Goal: Check status: Check status

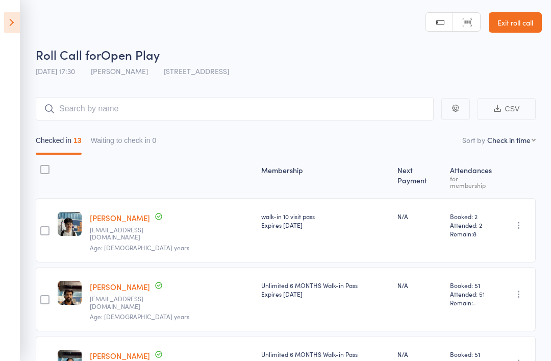
click at [9, 18] on icon at bounding box center [12, 22] width 16 height 21
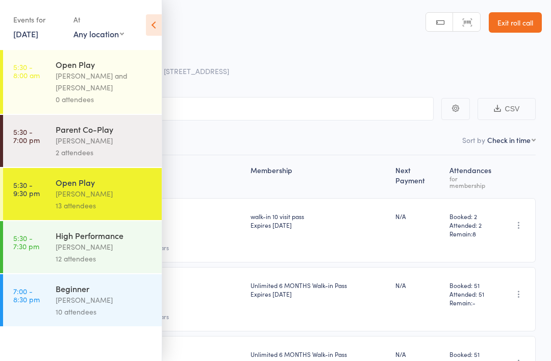
click at [105, 262] on div "12 attendees" at bounding box center [105, 259] width 98 height 12
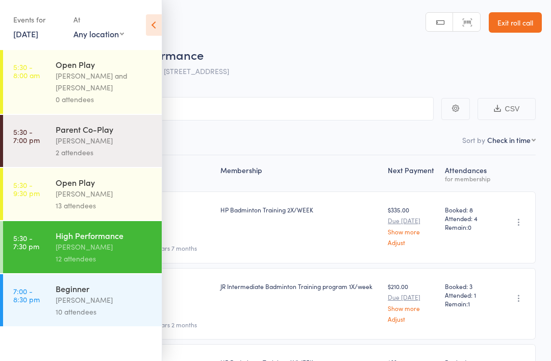
click at [130, 306] on div "[PERSON_NAME]" at bounding box center [105, 300] width 98 height 12
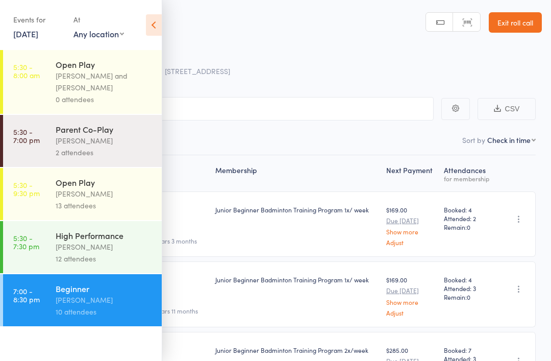
click at [156, 28] on icon at bounding box center [154, 24] width 16 height 21
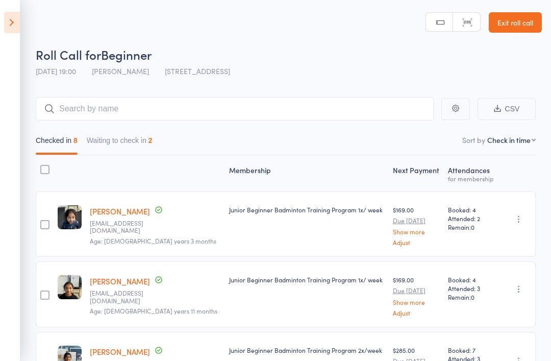
click at [129, 152] on button "Waiting to check in 2" at bounding box center [120, 142] width 66 height 23
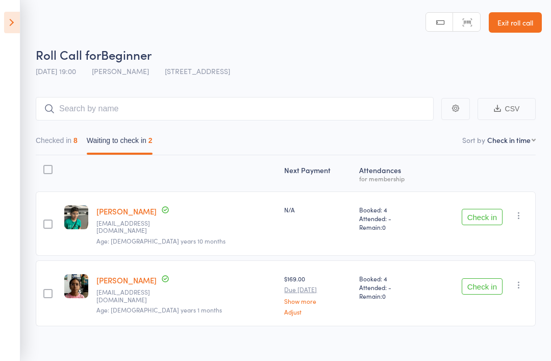
click at [58, 140] on button "Checked in 8" at bounding box center [57, 142] width 42 height 23
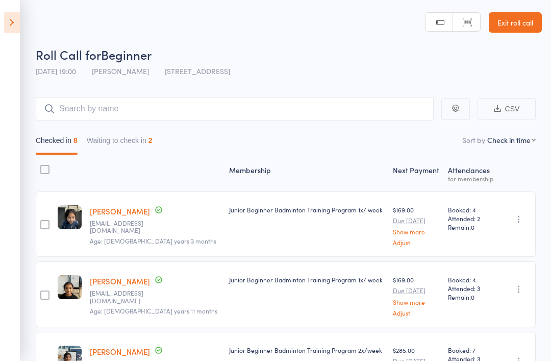
click at [4, 31] on icon at bounding box center [12, 22] width 16 height 21
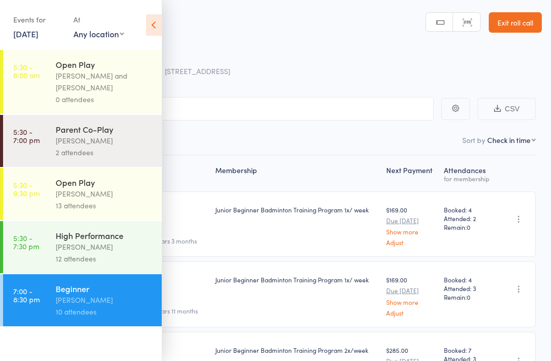
click at [115, 257] on div "12 attendees" at bounding box center [105, 259] width 98 height 12
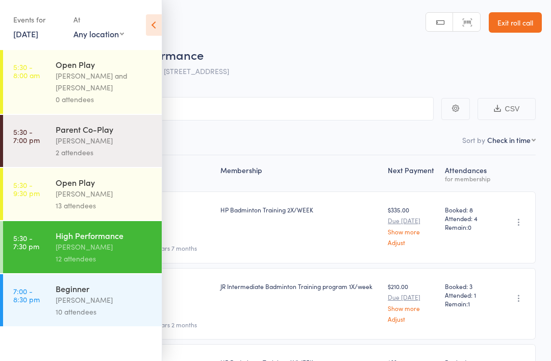
click at [157, 26] on icon at bounding box center [154, 24] width 16 height 21
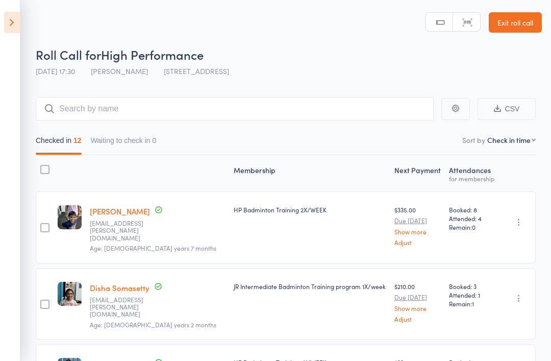
click at [18, 28] on icon at bounding box center [12, 22] width 16 height 21
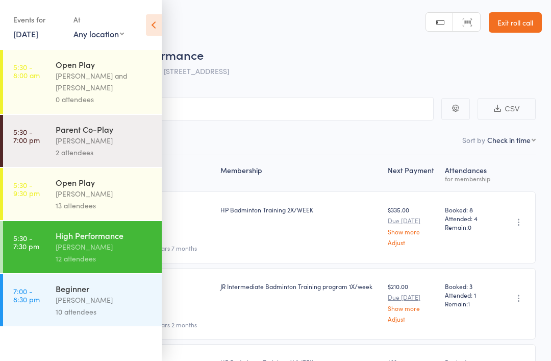
click at [33, 32] on link "[DATE]" at bounding box center [25, 33] width 25 height 11
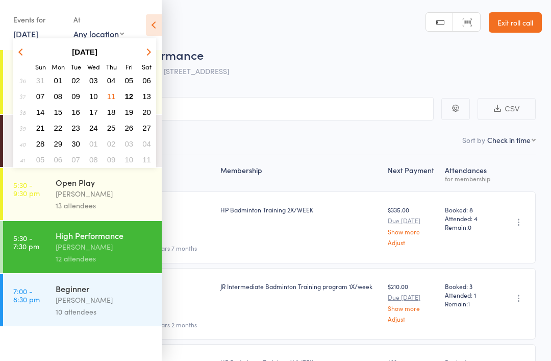
click at [144, 97] on span "13" at bounding box center [146, 96] width 9 height 9
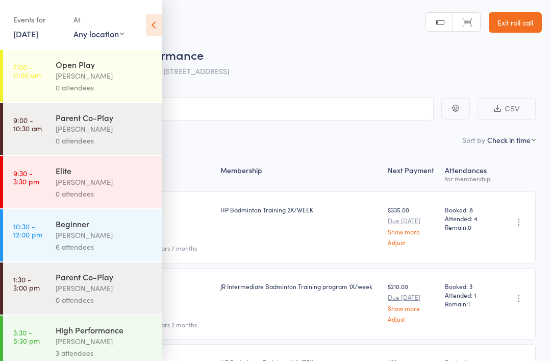
click at [138, 88] on div "0 attendees" at bounding box center [105, 88] width 98 height 12
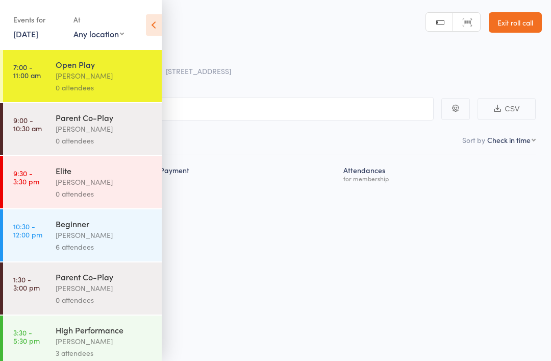
click at [136, 132] on div "[PERSON_NAME]" at bounding box center [105, 129] width 98 height 12
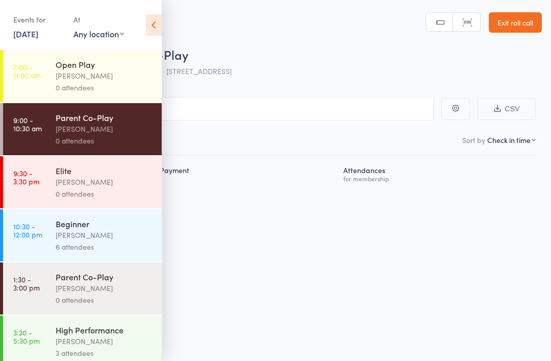
click at [140, 179] on div "[PERSON_NAME]" at bounding box center [105, 182] width 98 height 12
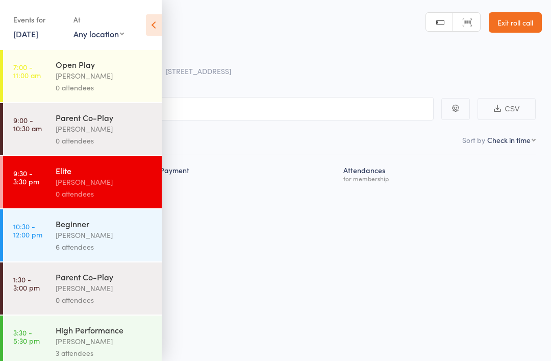
click at [126, 238] on div "[PERSON_NAME]" at bounding box center [105, 235] width 98 height 12
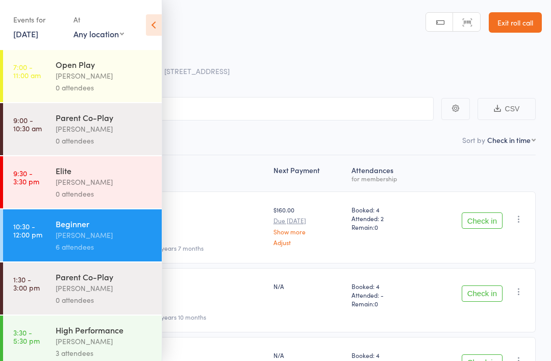
click at [153, 26] on icon at bounding box center [154, 24] width 16 height 21
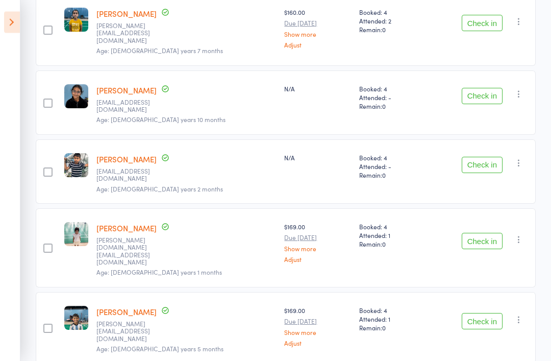
scroll to position [244, 0]
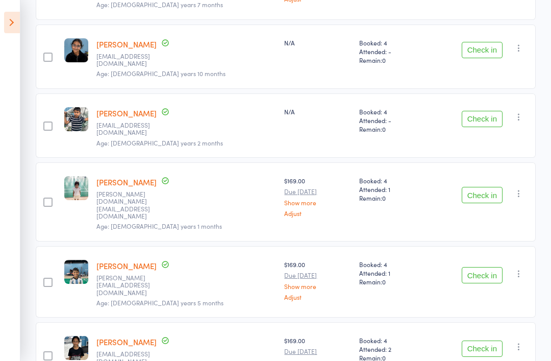
click at [6, 21] on icon at bounding box center [12, 22] width 16 height 21
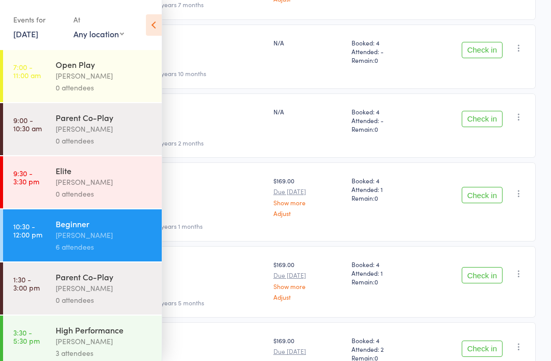
click at [129, 288] on div "[PERSON_NAME]" at bounding box center [105, 288] width 98 height 12
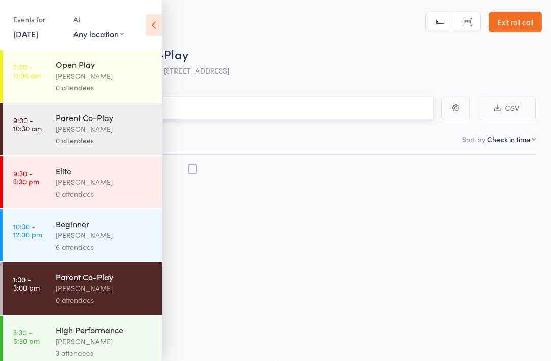
scroll to position [7, 0]
click at [111, 335] on div "High Performance" at bounding box center [105, 329] width 98 height 11
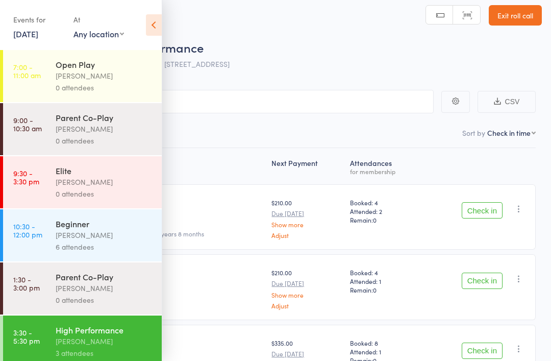
click at [161, 19] on icon at bounding box center [154, 24] width 16 height 21
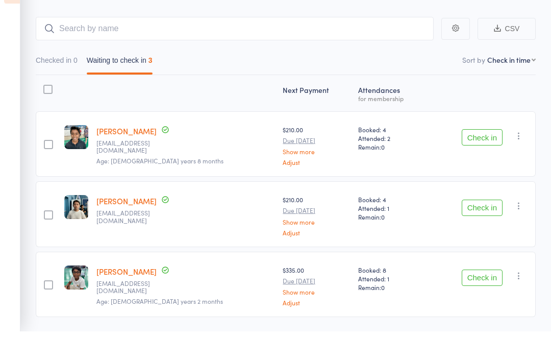
scroll to position [50, 0]
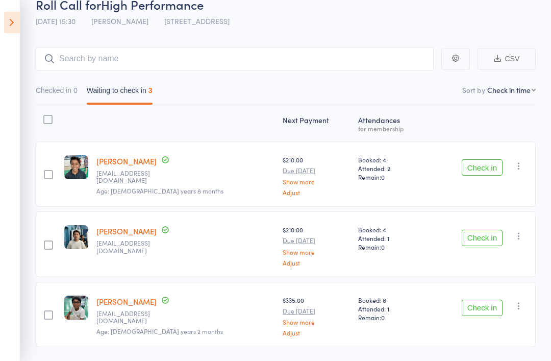
click at [14, 21] on icon at bounding box center [12, 22] width 16 height 21
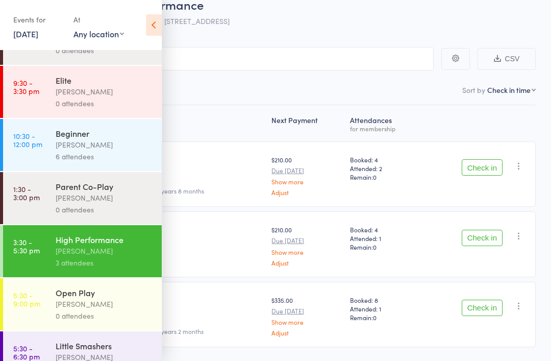
scroll to position [89, 0]
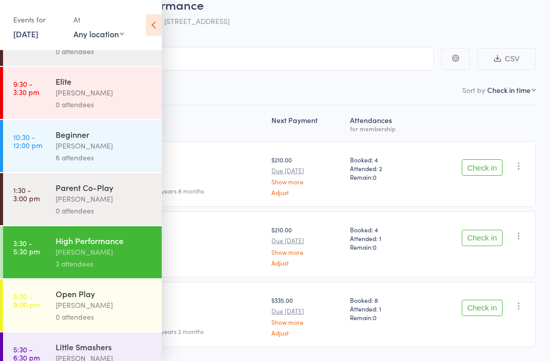
click at [104, 311] on div "[PERSON_NAME]" at bounding box center [105, 305] width 98 height 12
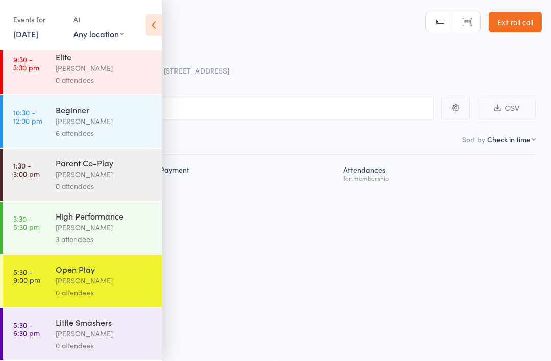
scroll to position [122, 0]
click at [73, 331] on div "[PERSON_NAME]" at bounding box center [105, 334] width 98 height 12
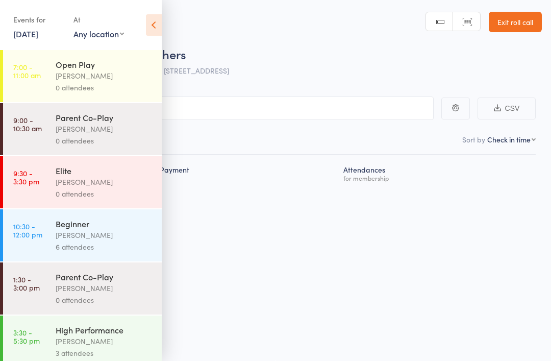
click at [153, 27] on icon at bounding box center [154, 24] width 16 height 21
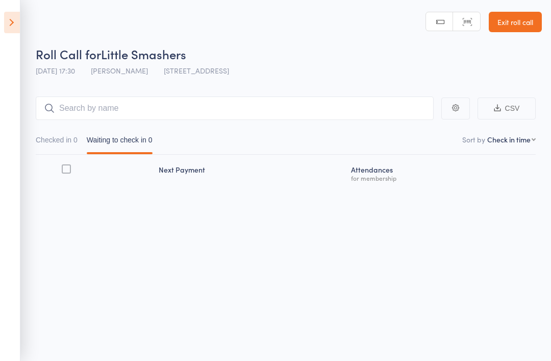
click at [8, 23] on icon at bounding box center [12, 22] width 16 height 21
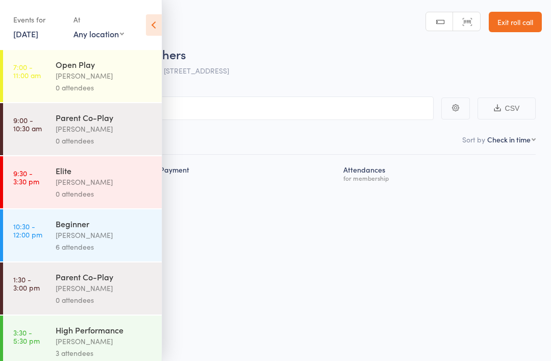
click at [38, 37] on link "[DATE]" at bounding box center [25, 33] width 25 height 11
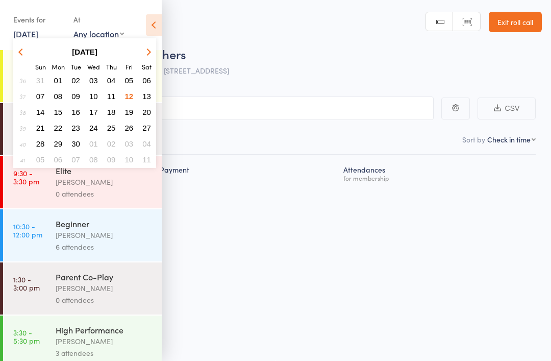
click at [128, 102] on button "12" at bounding box center [130, 96] width 16 height 14
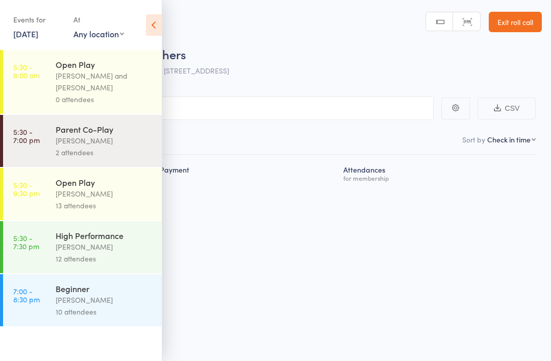
click at [126, 197] on div "[PERSON_NAME]" at bounding box center [105, 194] width 98 height 12
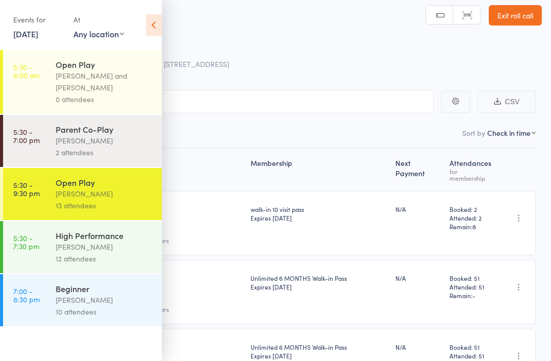
click at [147, 23] on icon at bounding box center [154, 24] width 16 height 21
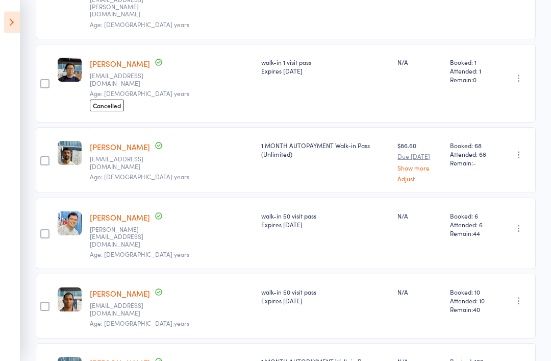
scroll to position [683, 0]
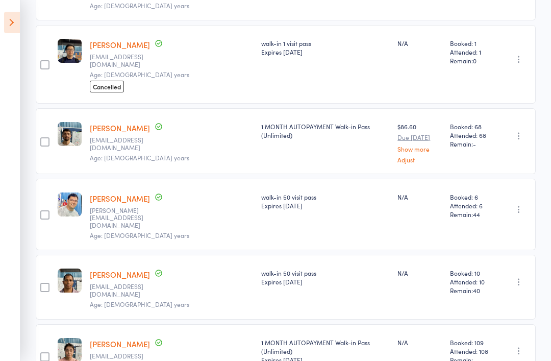
click at [514, 276] on button "button" at bounding box center [519, 282] width 12 height 12
click at [313, 277] on div "Expires [DATE]" at bounding box center [325, 281] width 128 height 9
